Goal: Check status: Check status

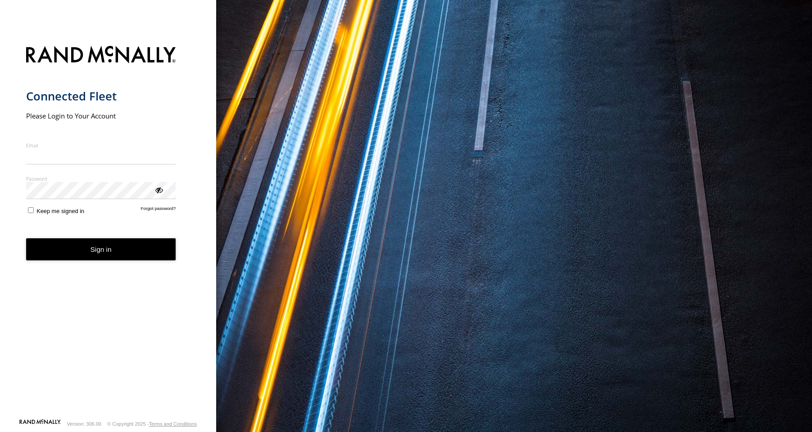
type input "**********"
click at [82, 264] on form "**********" at bounding box center [108, 230] width 164 height 378
click at [92, 247] on button "Sign in" at bounding box center [101, 249] width 150 height 22
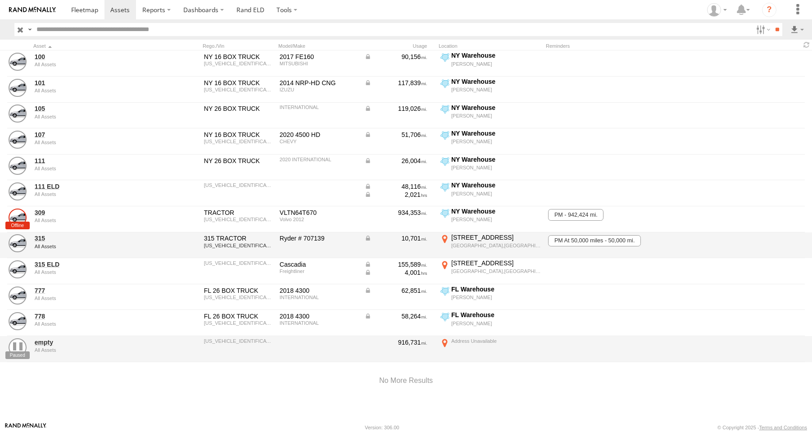
click at [498, 244] on div "Delray Beach,FL" at bounding box center [496, 245] width 90 height 6
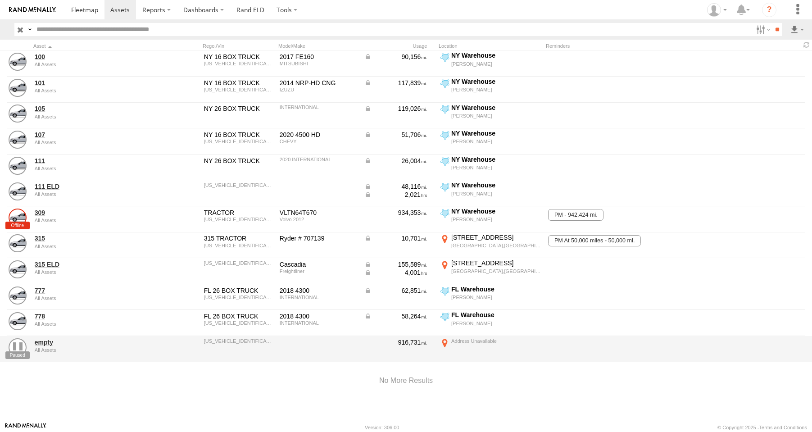
drag, startPoint x: 763, startPoint y: 92, endPoint x: 754, endPoint y: 92, distance: 8.6
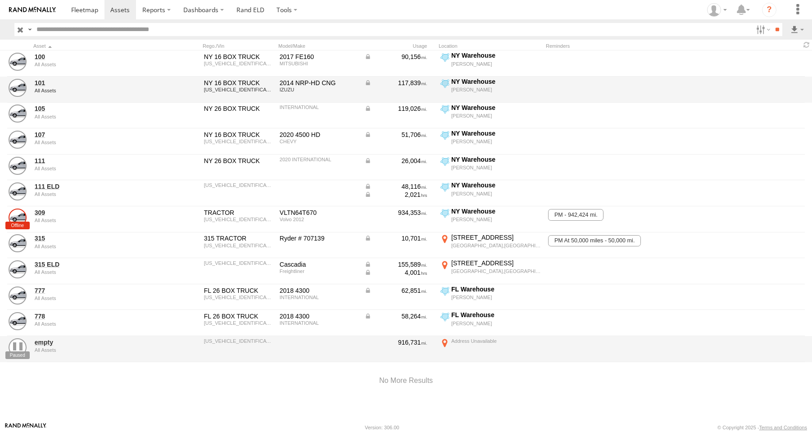
click at [0, 0] on label "×" at bounding box center [0, 0] width 0 height 0
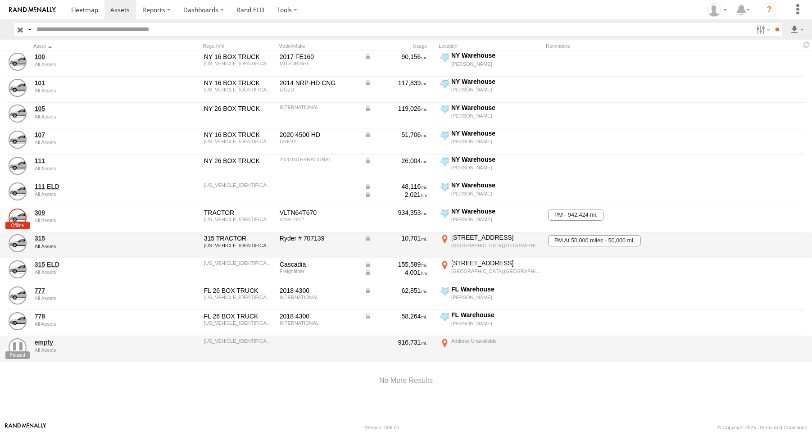
click at [401, 243] on div "10,701" at bounding box center [399, 245] width 72 height 24
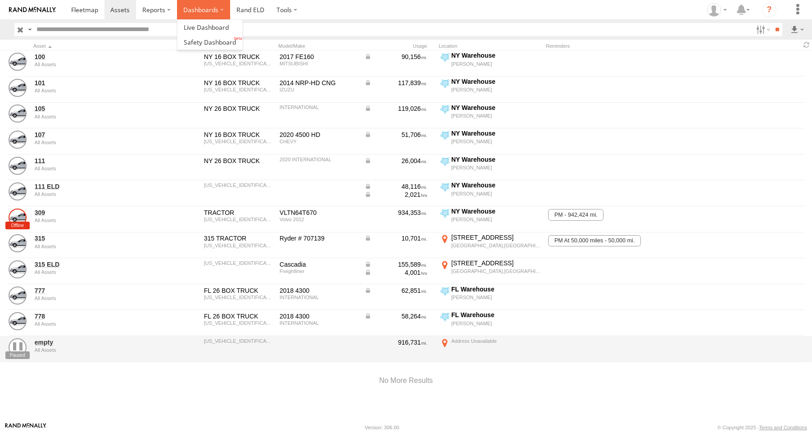
click at [193, 7] on label "Dashboards" at bounding box center [203, 9] width 53 height 19
click at [193, 30] on span at bounding box center [206, 27] width 45 height 9
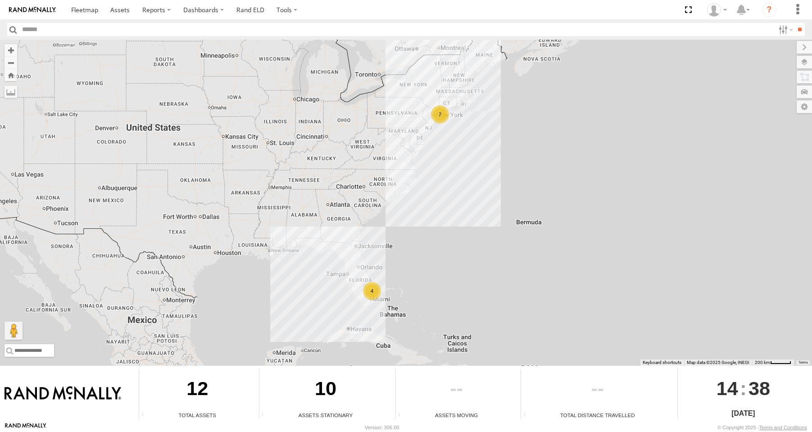
click at [374, 286] on div "4" at bounding box center [372, 291] width 18 height 18
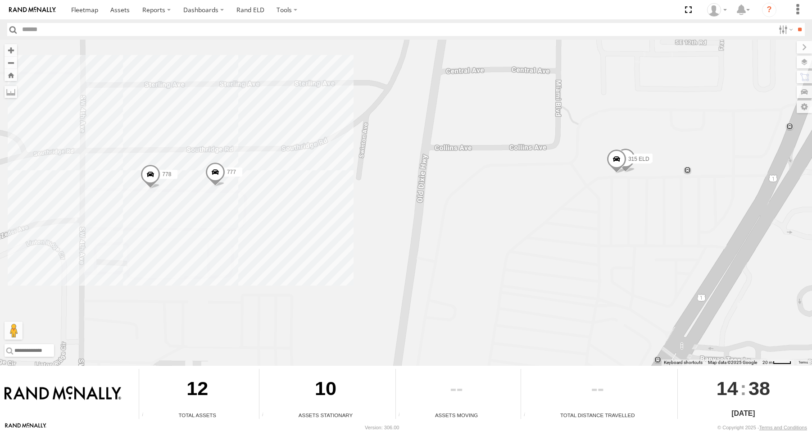
click at [617, 162] on span at bounding box center [616, 161] width 20 height 24
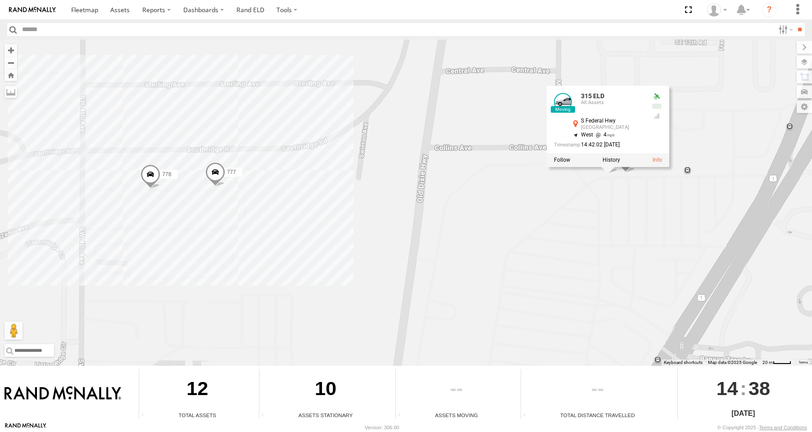
click at [662, 180] on div "778 315 777 315 ELD 315 ELD All Assets S Federal Hwy Delray Beach 26.44349 , -8…" at bounding box center [406, 203] width 812 height 326
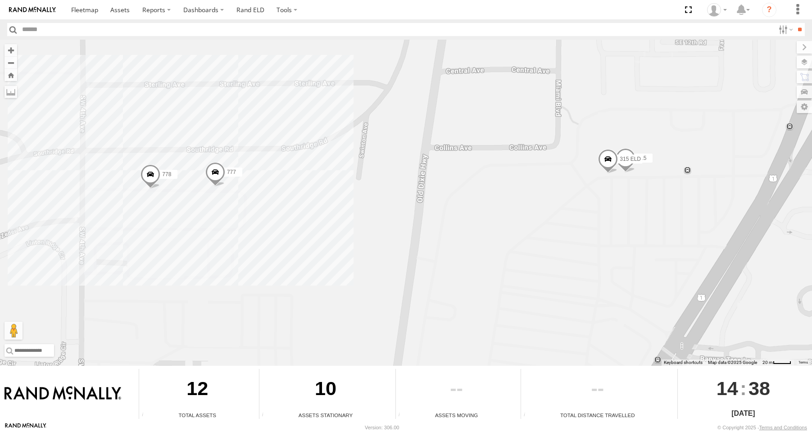
click at [625, 158] on span "315 ELD" at bounding box center [629, 159] width 21 height 6
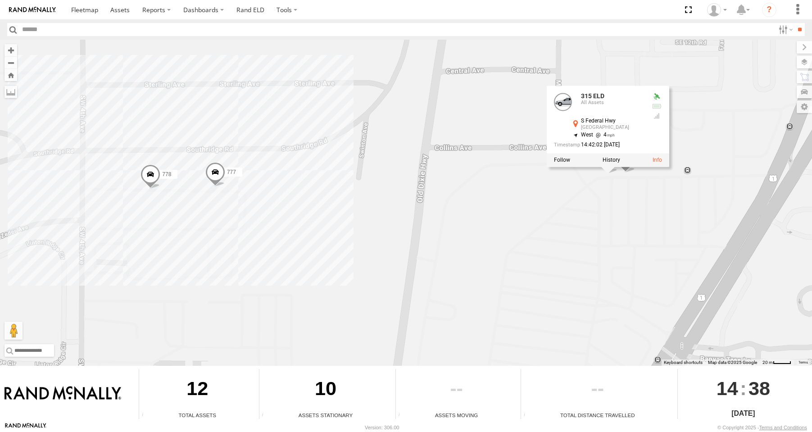
click at [681, 122] on div "778 315 777 315 ELD 315 ELD All Assets S Federal Hwy Delray Beach 26.44349 , -8…" at bounding box center [406, 203] width 812 height 326
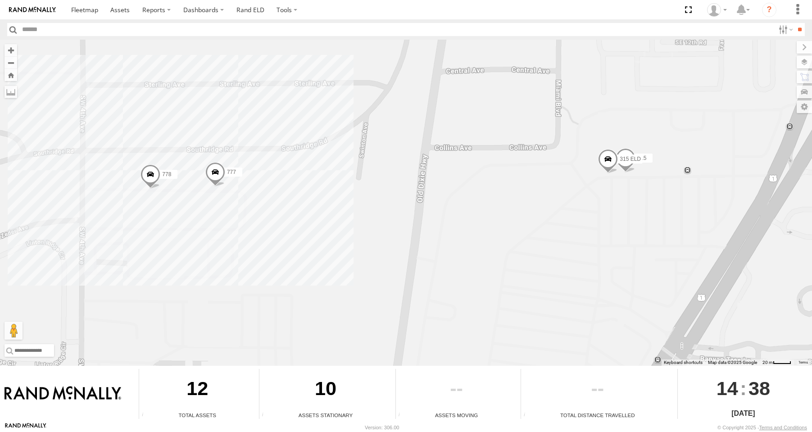
click at [603, 159] on span at bounding box center [608, 161] width 20 height 24
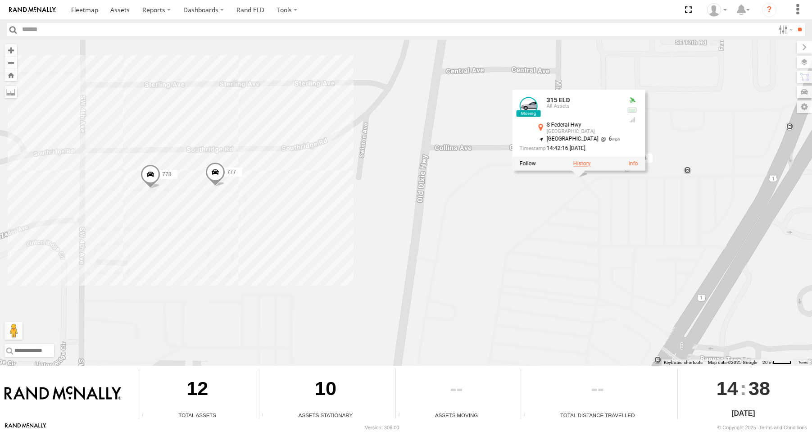
click at [586, 166] on label at bounding box center [582, 164] width 18 height 6
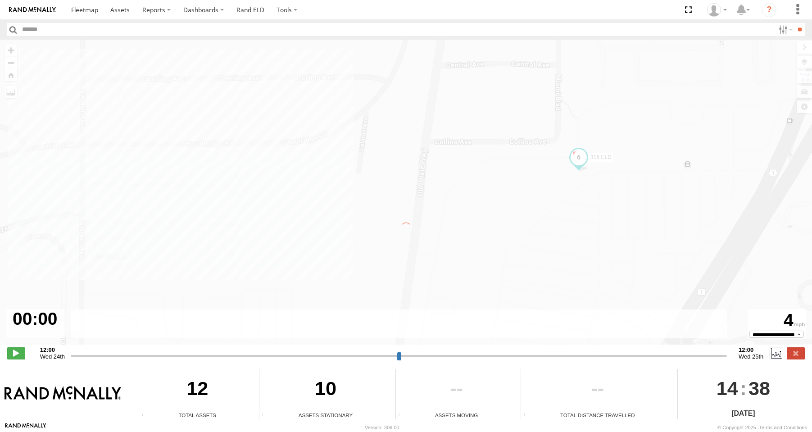
type input "**********"
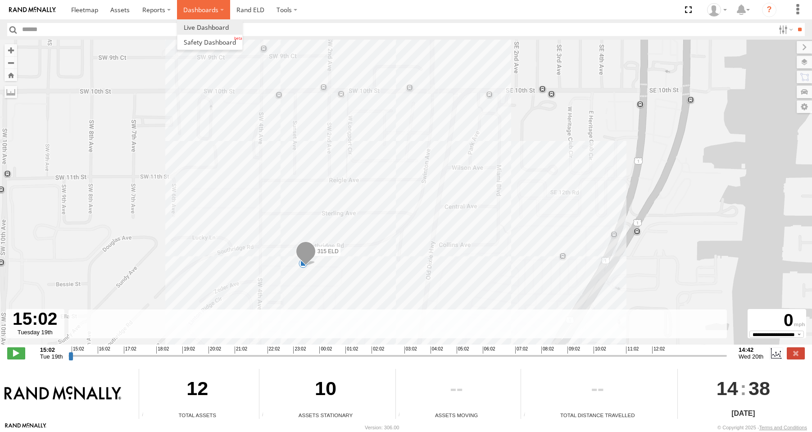
click at [215, 8] on label "Dashboards" at bounding box center [203, 9] width 53 height 19
click at [198, 32] on span at bounding box center [206, 27] width 45 height 9
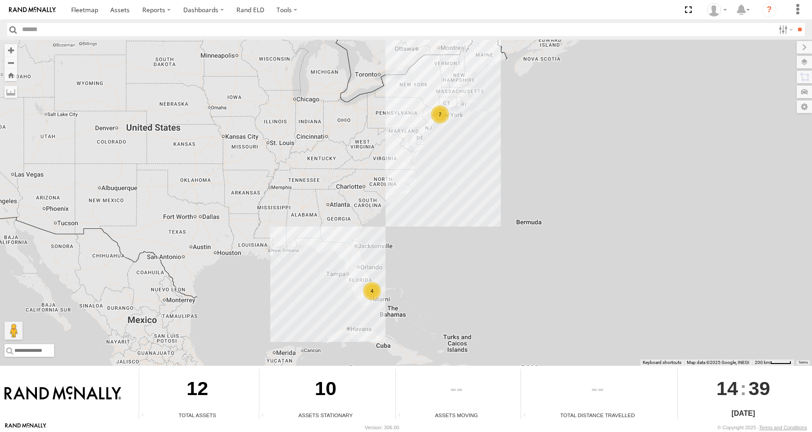
click at [372, 289] on div "4" at bounding box center [372, 291] width 18 height 18
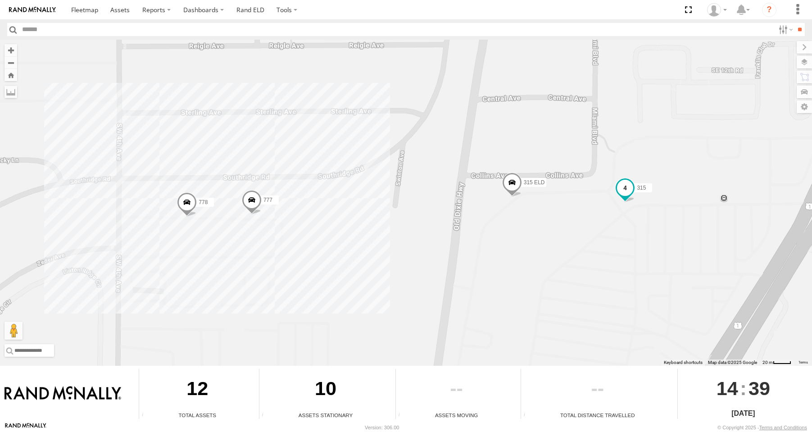
click at [628, 188] on span at bounding box center [625, 188] width 16 height 16
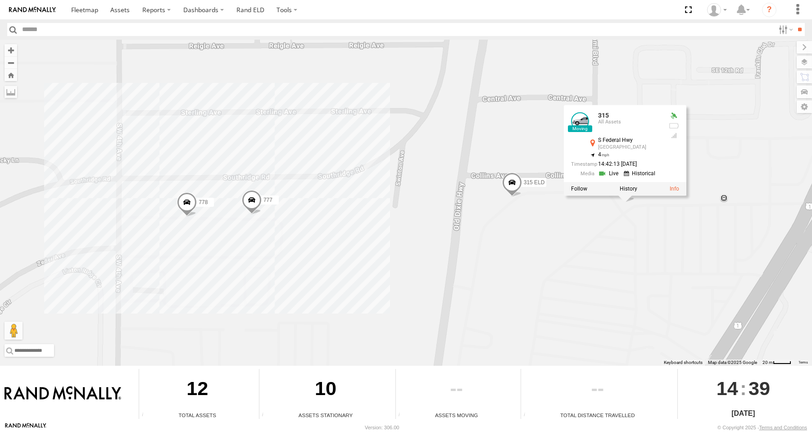
click at [613, 173] on link at bounding box center [609, 173] width 23 height 9
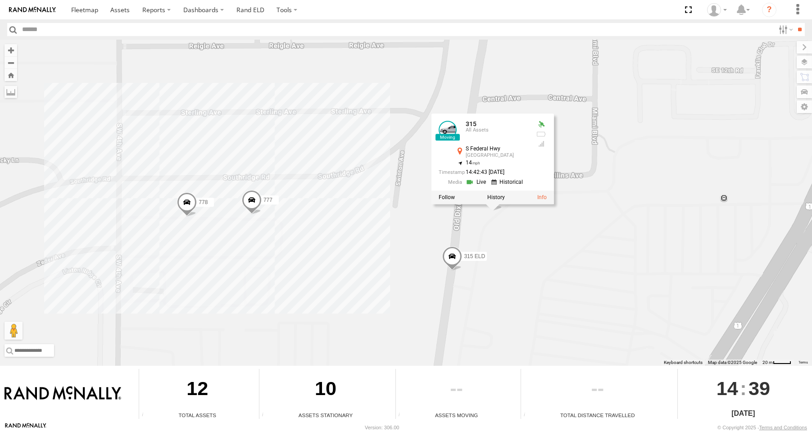
click at [604, 248] on div "778 315 777 315 ELD 315 All [STREET_ADDRESS] 26.44339 , -80.07263 14 14:42:43 […" at bounding box center [406, 203] width 812 height 326
